Goal: Use online tool/utility: Use online tool/utility

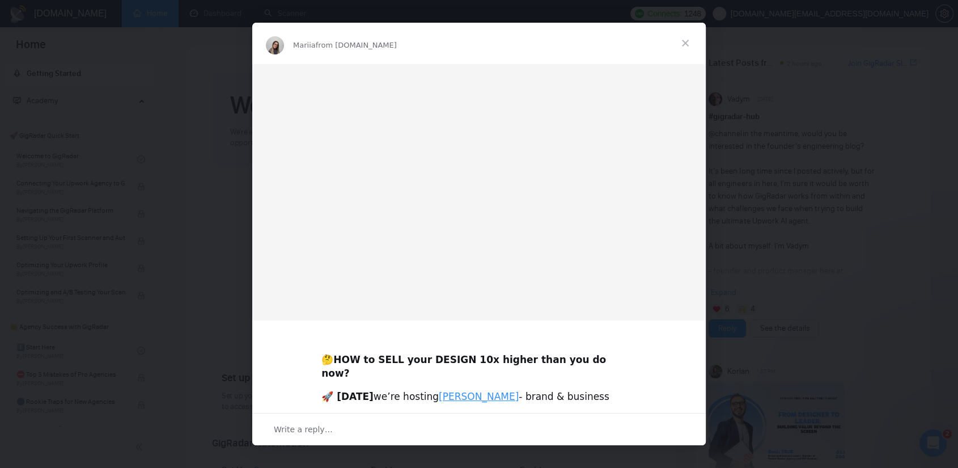
click at [685, 39] on span "Close" at bounding box center [685, 43] width 41 height 41
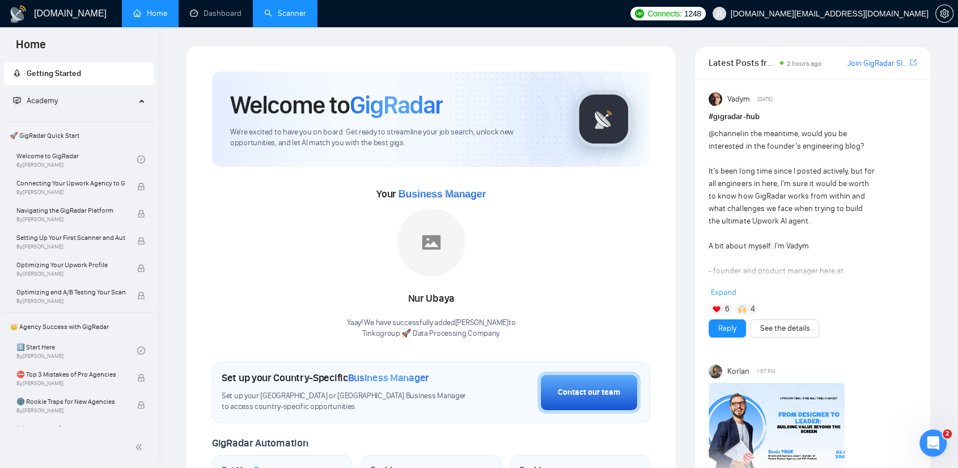
click at [289, 12] on link "Scanner" at bounding box center [285, 14] width 42 height 10
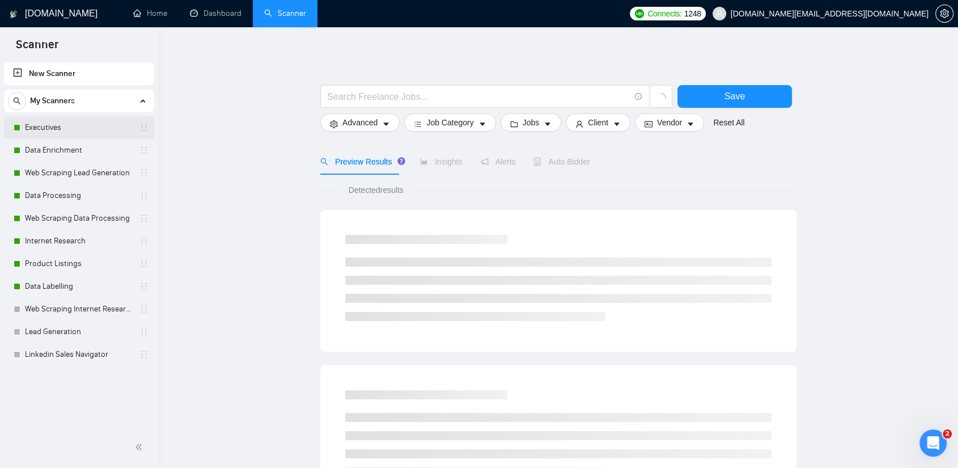
click at [75, 127] on link "Executives" at bounding box center [79, 127] width 108 height 23
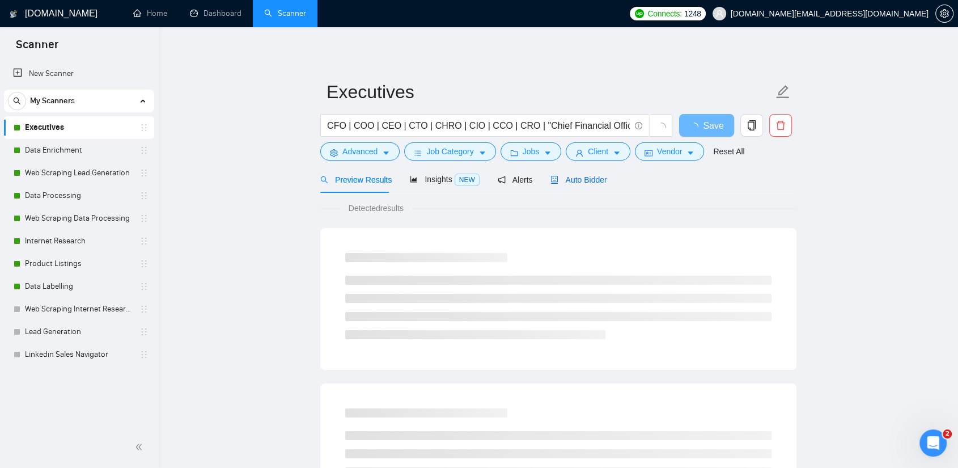
click at [579, 181] on span "Auto Bidder" at bounding box center [578, 179] width 56 height 9
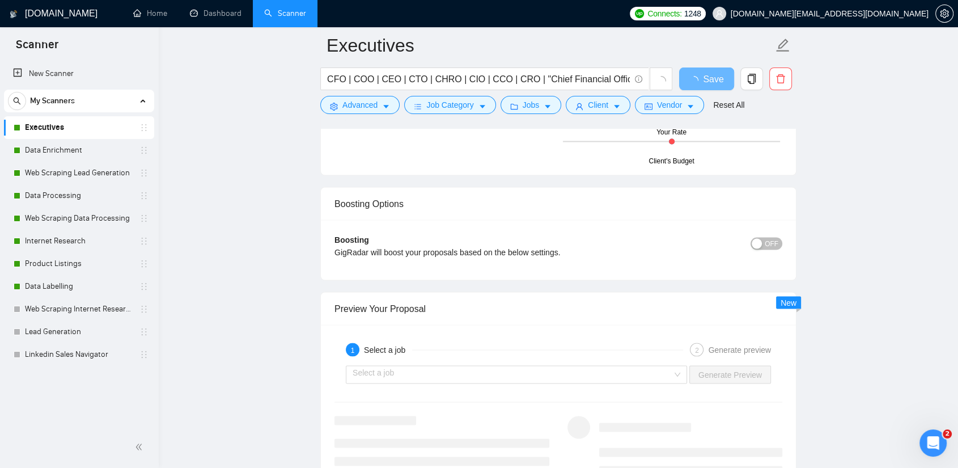
scroll to position [2141, 0]
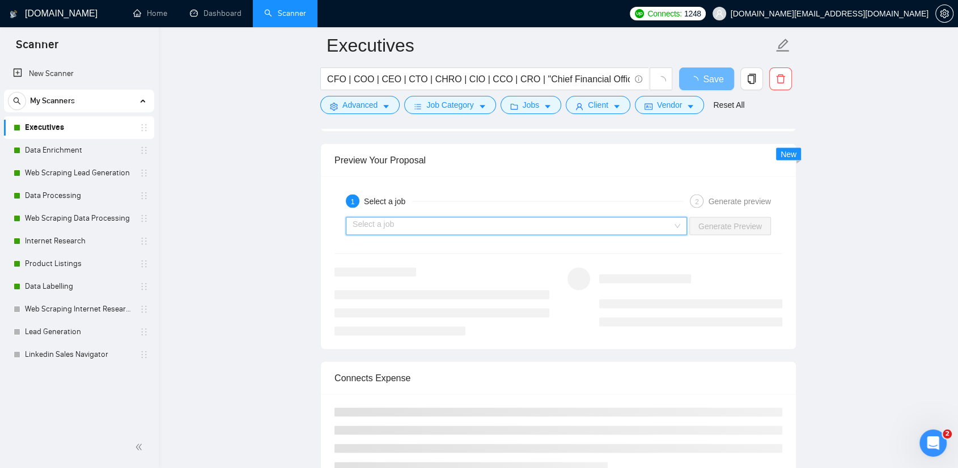
click at [639, 223] on input "search" at bounding box center [513, 225] width 320 height 17
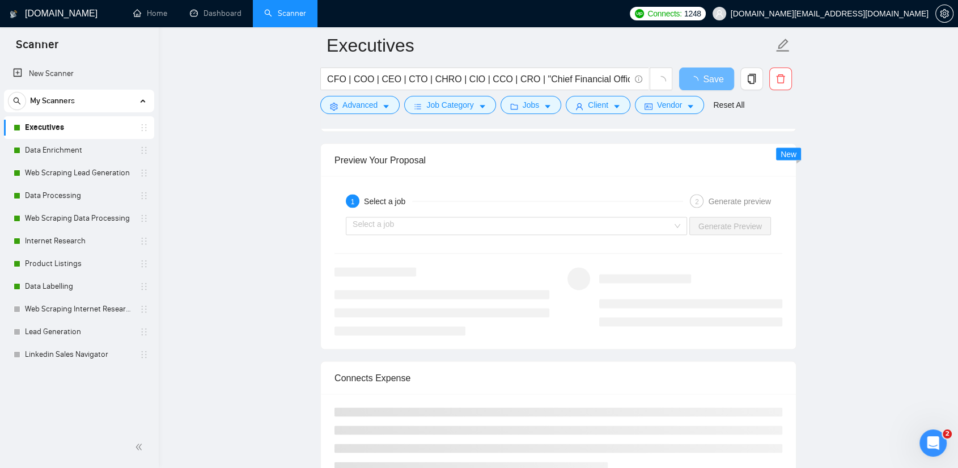
click at [552, 194] on div "1 Select a job" at bounding box center [514, 201] width 337 height 14
click at [664, 218] on input "search" at bounding box center [513, 225] width 320 height 17
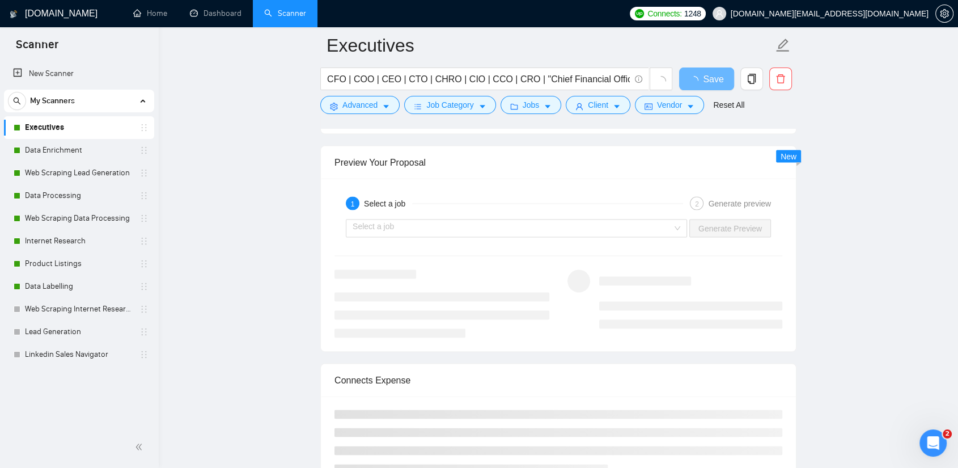
scroll to position [2204, 0]
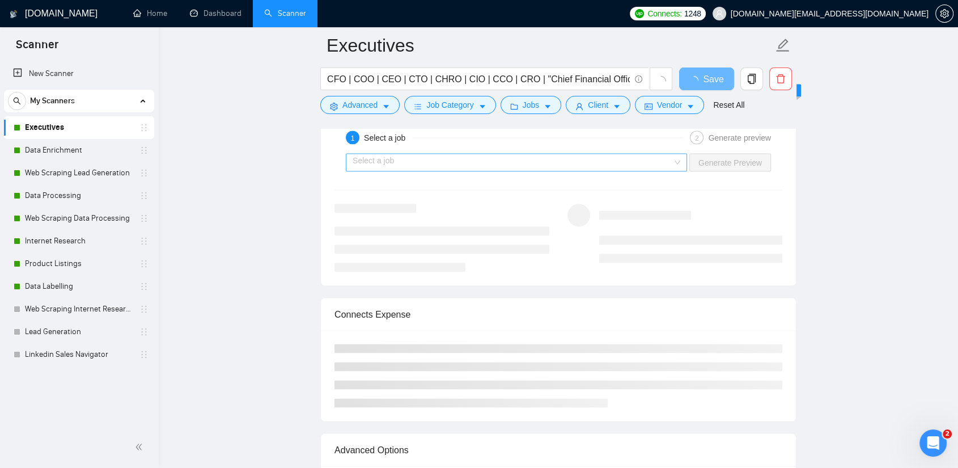
click at [678, 164] on div "Select a job" at bounding box center [516, 163] width 341 height 18
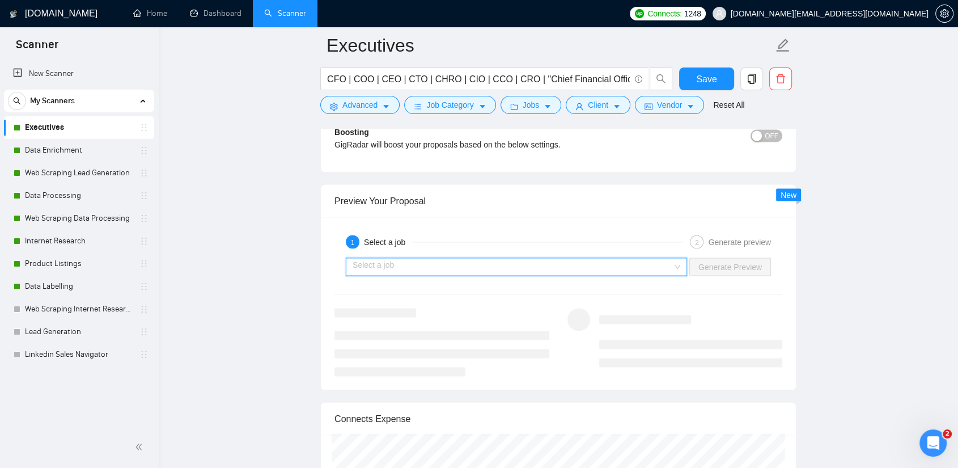
scroll to position [2205, 0]
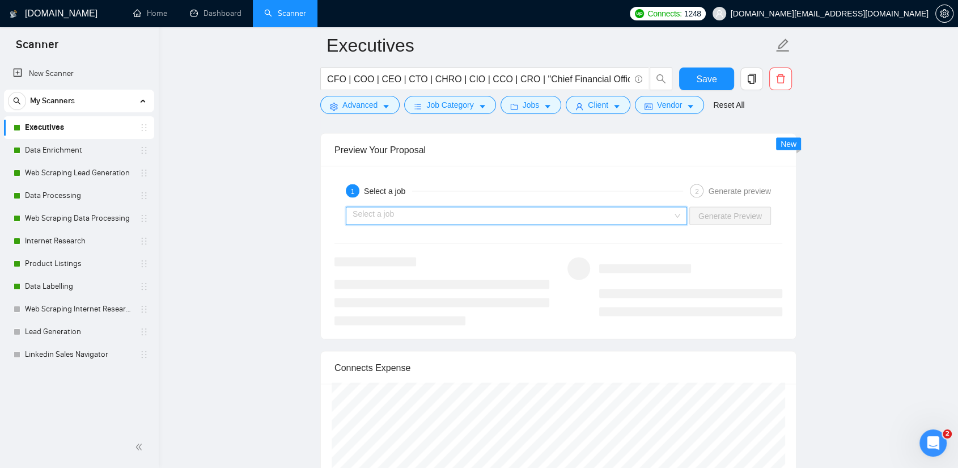
click at [624, 203] on div "Select a job Generate Preview" at bounding box center [558, 215] width 450 height 27
click at [642, 207] on input "search" at bounding box center [513, 215] width 320 height 17
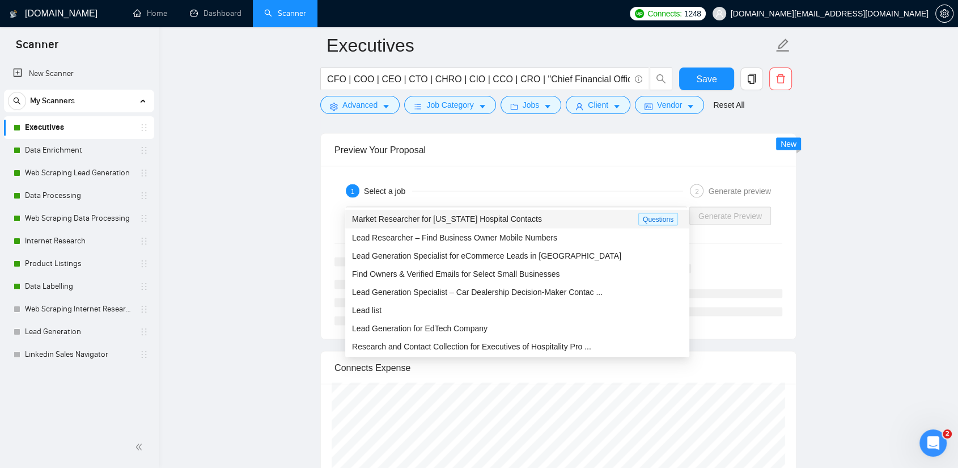
click at [504, 219] on span "Market Researcher for [US_STATE] Hospital Contacts" at bounding box center [447, 218] width 190 height 9
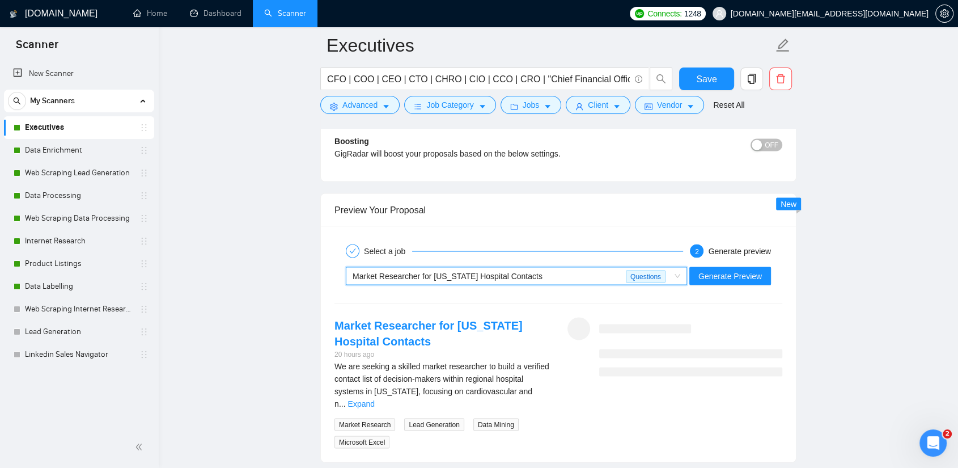
scroll to position [2142, 0]
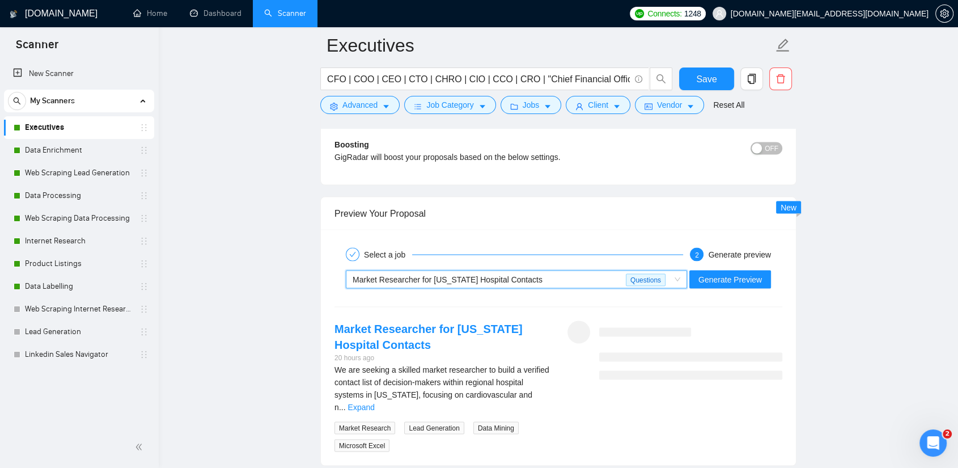
click at [680, 270] on span "Market Researcher for [US_STATE] Hospital Contacts Questions" at bounding box center [517, 278] width 328 height 17
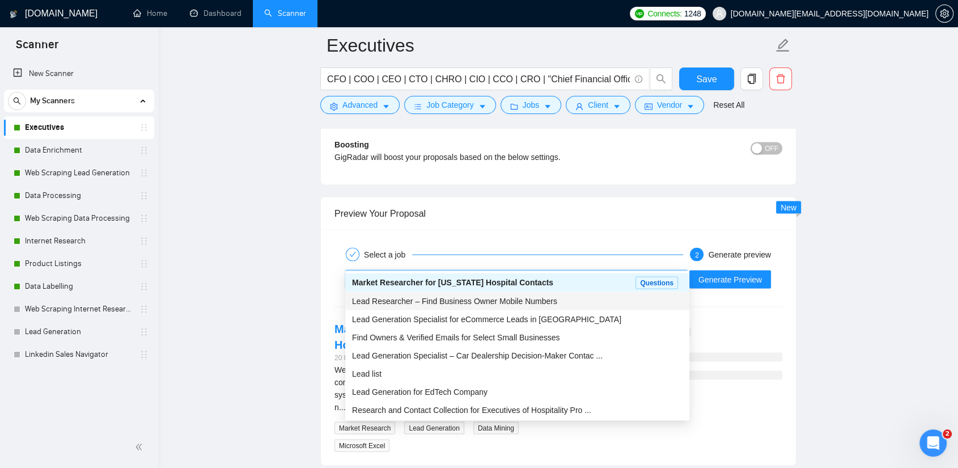
click at [465, 300] on span "Lead Researcher – Find Business Owner Mobile Numbers" at bounding box center [454, 300] width 205 height 9
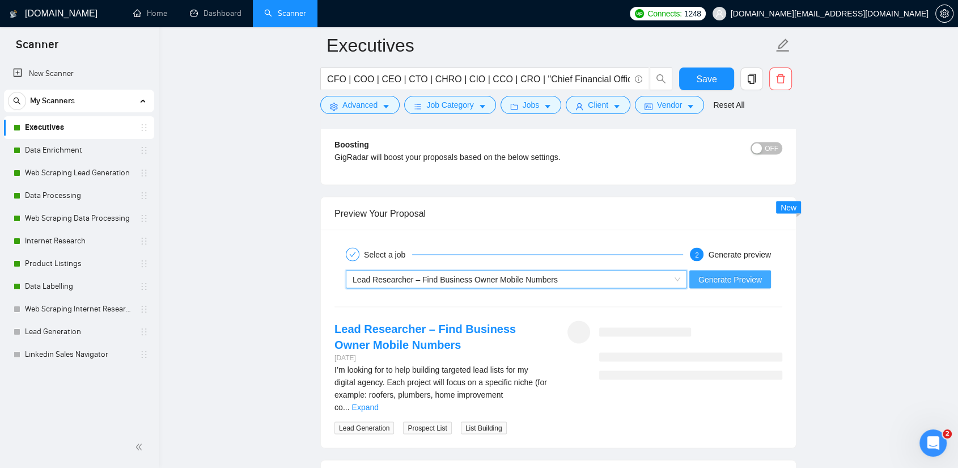
click at [753, 270] on button "Generate Preview" at bounding box center [730, 279] width 82 height 18
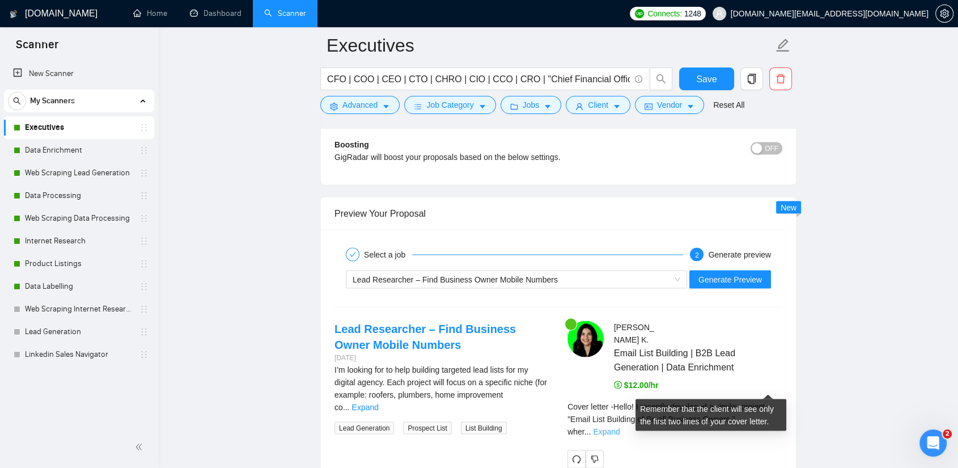
click at [620, 426] on link "Expand" at bounding box center [606, 430] width 27 height 9
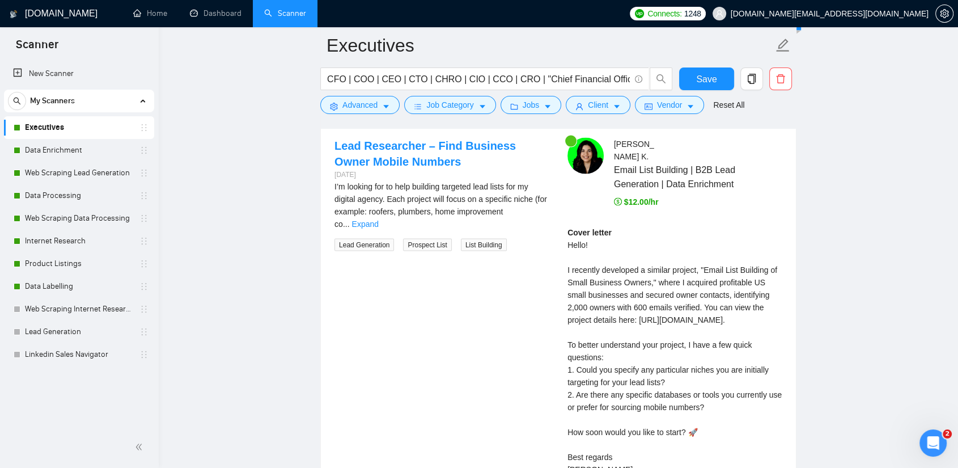
scroll to position [2331, 0]
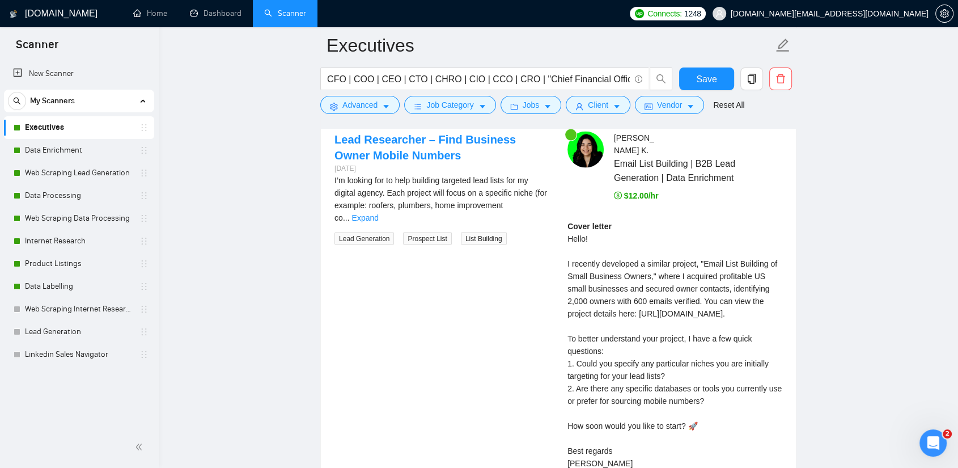
drag, startPoint x: 566, startPoint y: 206, endPoint x: 698, endPoint y: 414, distance: 246.7
click at [698, 414] on div "[PERSON_NAME] Email List Building | B2B Lead Generation | Data Enrichment $12.0…" at bounding box center [674, 316] width 233 height 368
copy div "Hello! I recently developed a similar project, "Email List Building of Small Bu…"
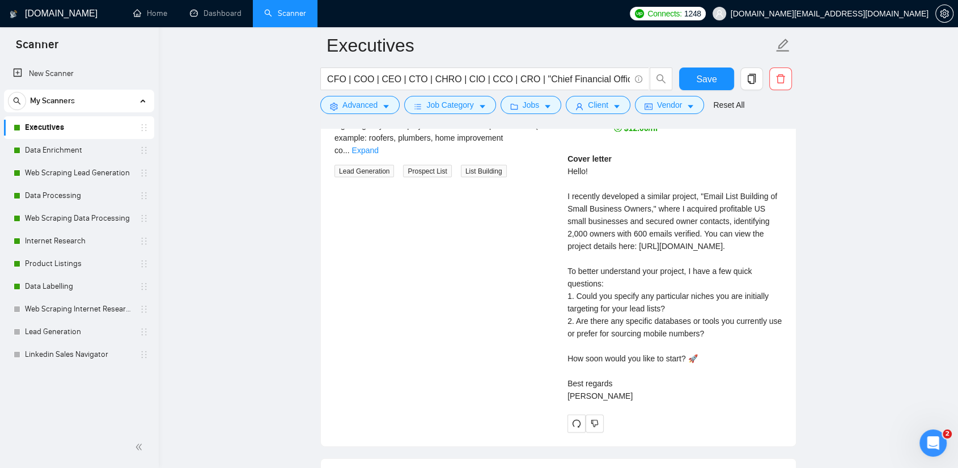
scroll to position [2394, 0]
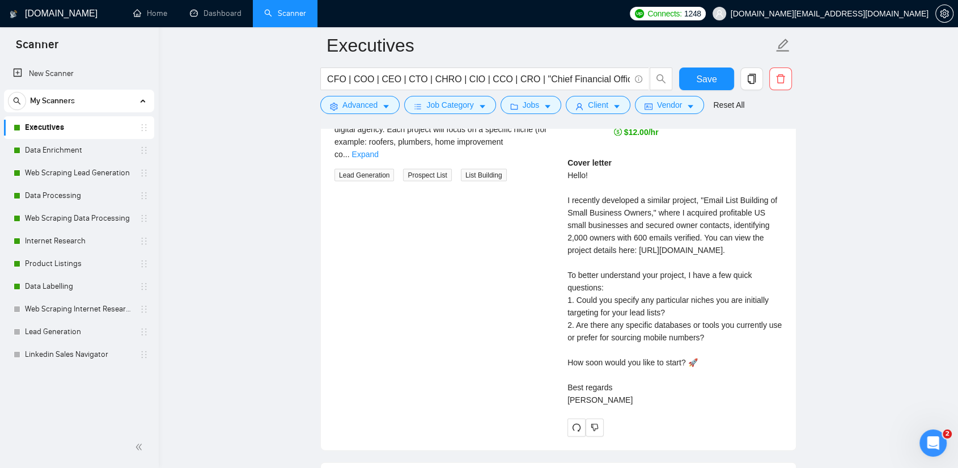
copy div "Hello! I recently developed a similar project, "Email List Building of Small Bu…"
